Goal: Task Accomplishment & Management: Use online tool/utility

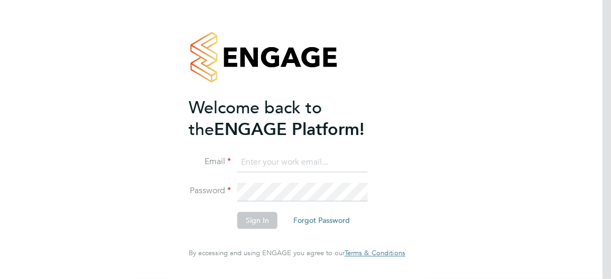
click at [292, 161] on input at bounding box center [302, 162] width 131 height 19
type input "aysha.rock@hays.com"
click at [256, 222] on button "Sign In" at bounding box center [257, 220] width 40 height 17
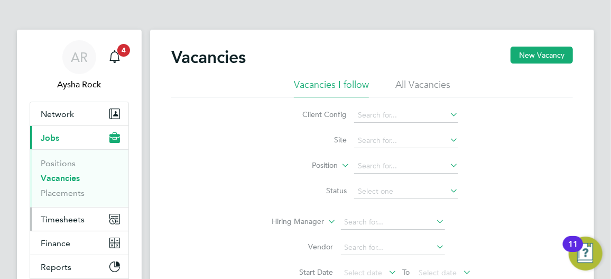
click at [77, 220] on span "Timesheets" at bounding box center [63, 219] width 44 height 10
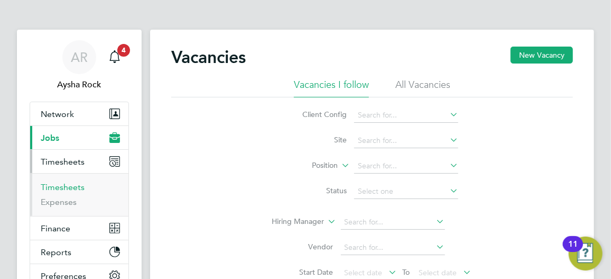
click at [77, 188] on link "Timesheets" at bounding box center [63, 187] width 44 height 10
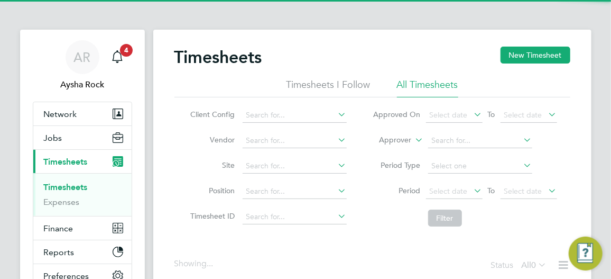
click at [418, 147] on li "Approver" at bounding box center [465, 140] width 211 height 25
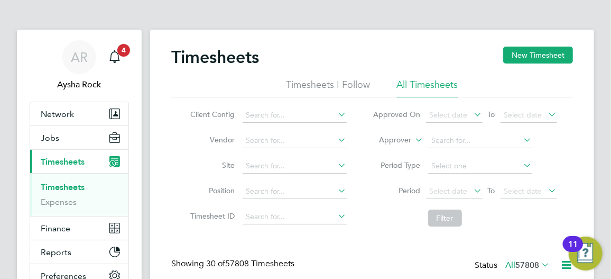
click at [414, 142] on icon at bounding box center [414, 137] width 0 height 10
click at [392, 154] on li "Worker" at bounding box center [386, 152] width 52 height 14
click at [451, 140] on input at bounding box center [480, 140] width 104 height 15
click at [493, 164] on b "[PERSON_NAME]" at bounding box center [523, 168] width 61 height 9
type input "[PERSON_NAME]"
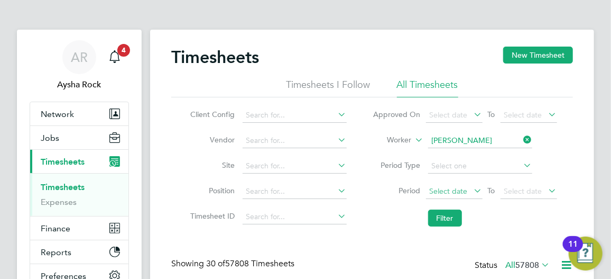
click at [458, 192] on span "Select date" at bounding box center [449, 191] width 38 height 10
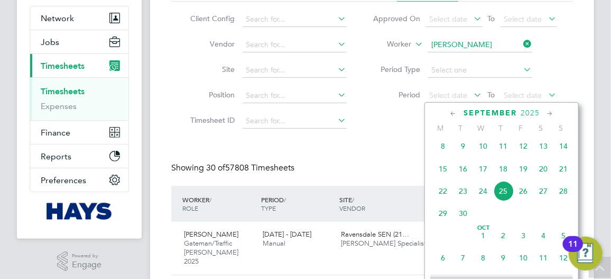
click at [445, 176] on span "15" at bounding box center [443, 169] width 20 height 20
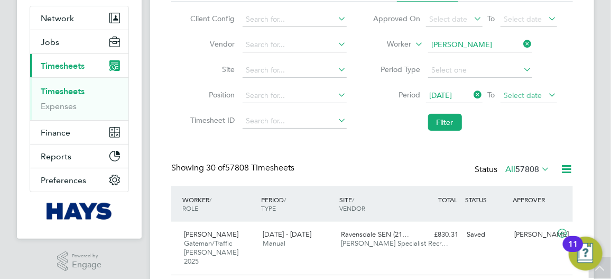
click at [528, 98] on span "Select date" at bounding box center [529, 96] width 57 height 14
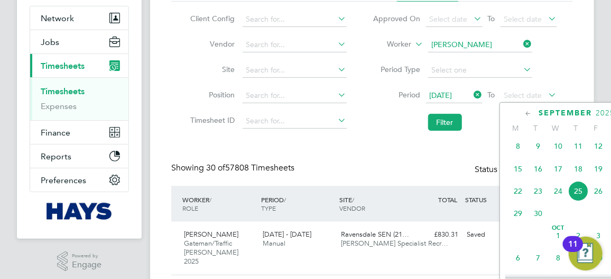
click at [602, 169] on span "19" at bounding box center [599, 169] width 20 height 20
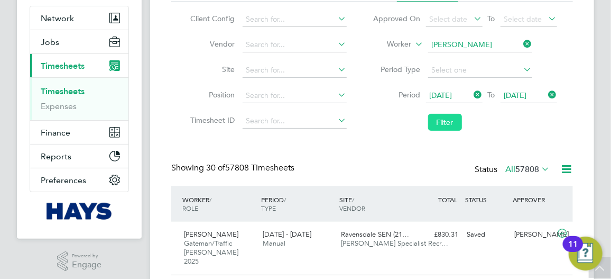
click at [436, 123] on button "Filter" at bounding box center [445, 122] width 34 height 17
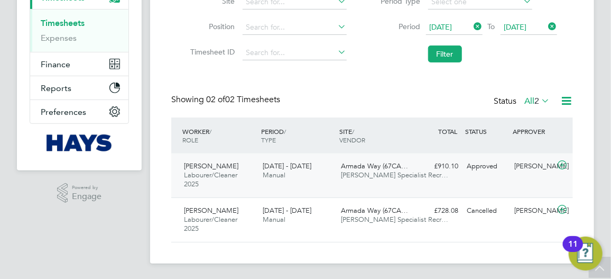
click at [499, 183] on div "[PERSON_NAME]/Cleaner 2025 [DATE] - [DATE] [DATE] - [DATE] Manual Armada Way (6…" at bounding box center [372, 175] width 402 height 44
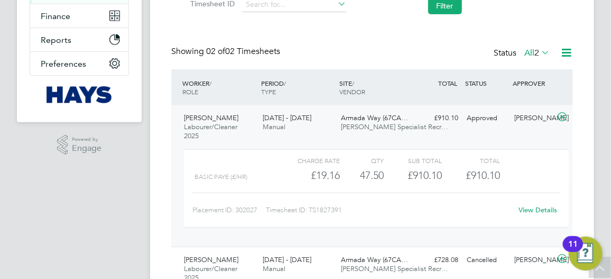
click at [531, 209] on link "View Details" at bounding box center [538, 209] width 39 height 9
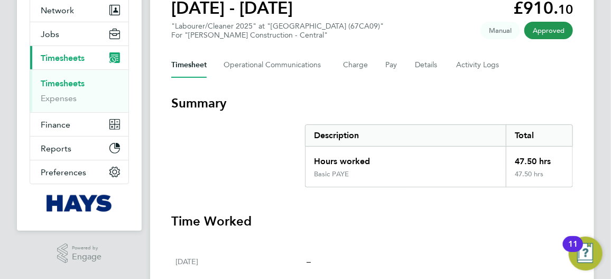
scroll to position [10, 0]
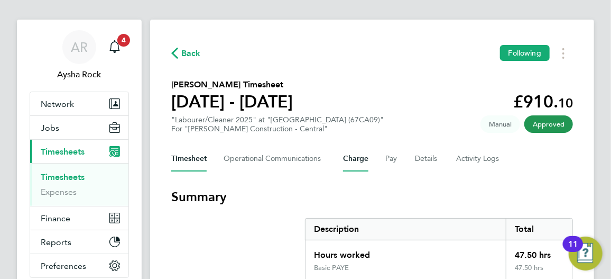
click at [350, 163] on button "Charge" at bounding box center [355, 158] width 25 height 25
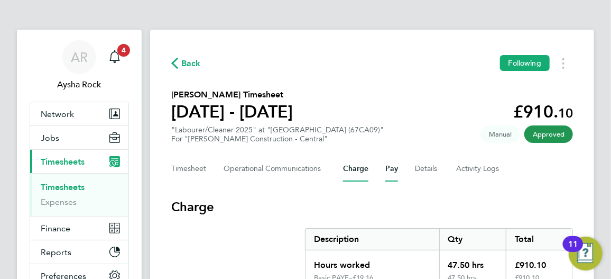
click at [392, 171] on button "Pay" at bounding box center [392, 168] width 13 height 25
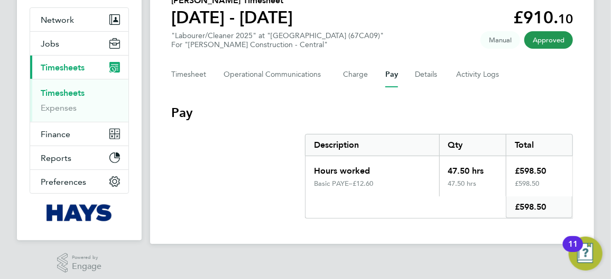
scroll to position [96, 0]
